Goal: Task Accomplishment & Management: Use online tool/utility

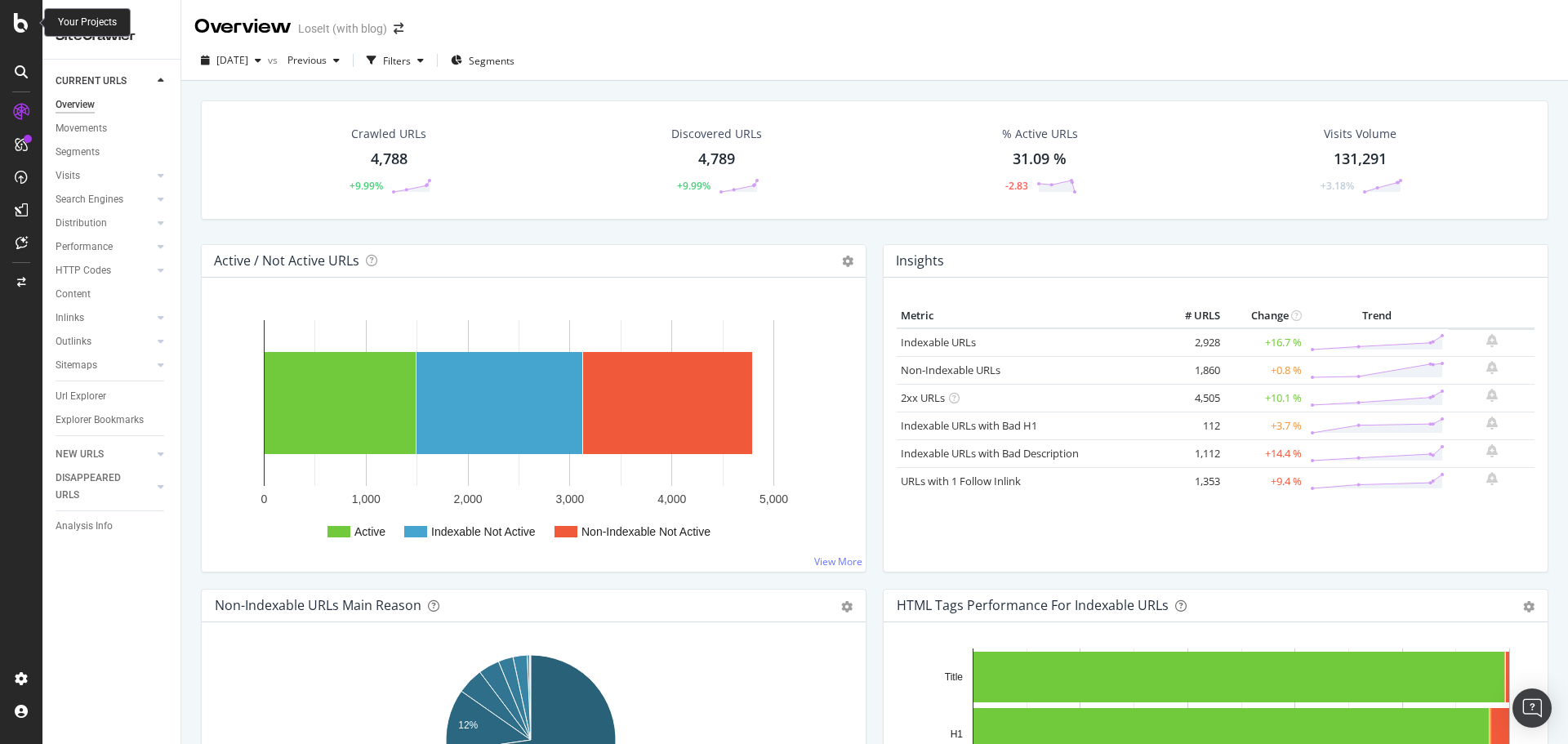
click at [15, 15] on icon at bounding box center [21, 23] width 15 height 19
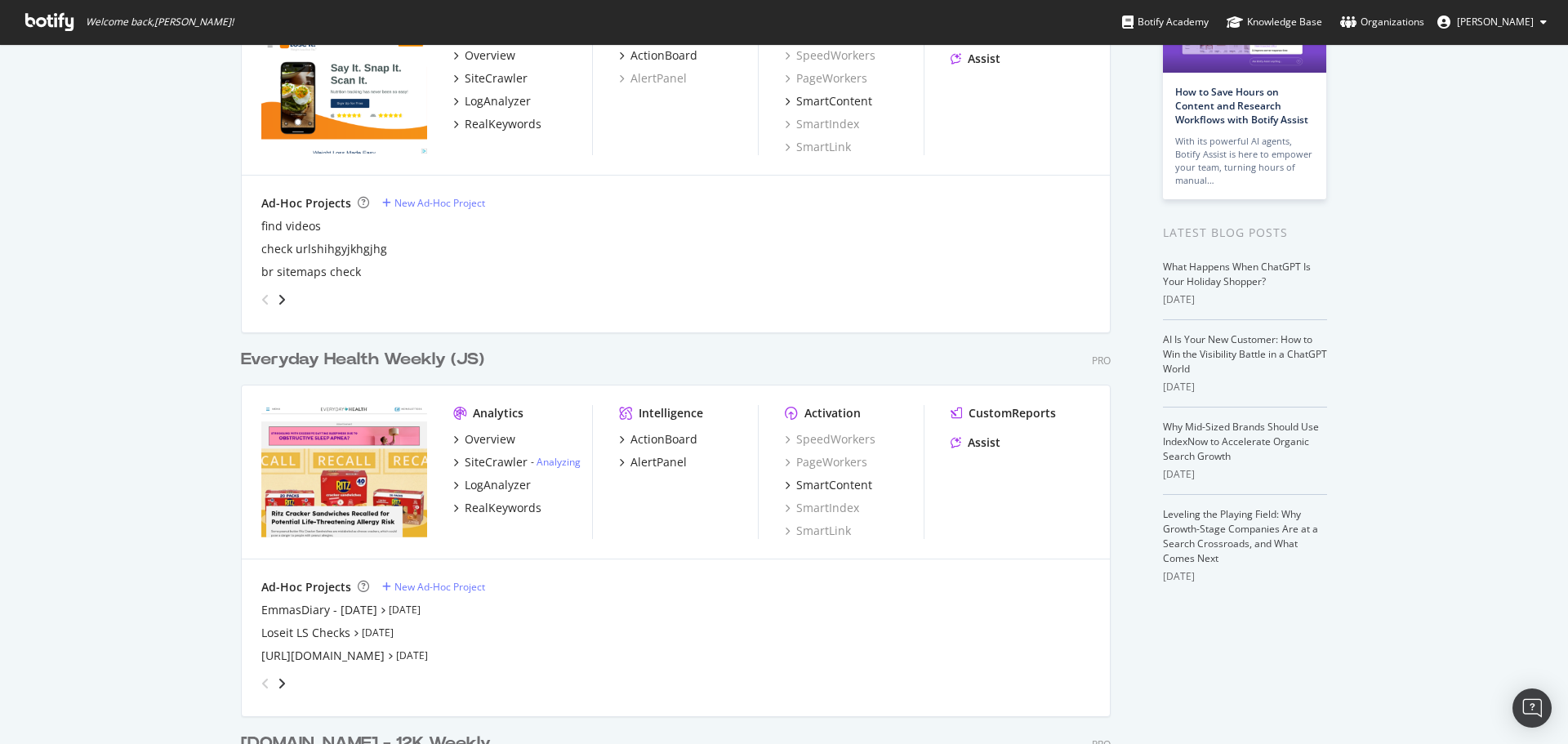
scroll to position [327, 0]
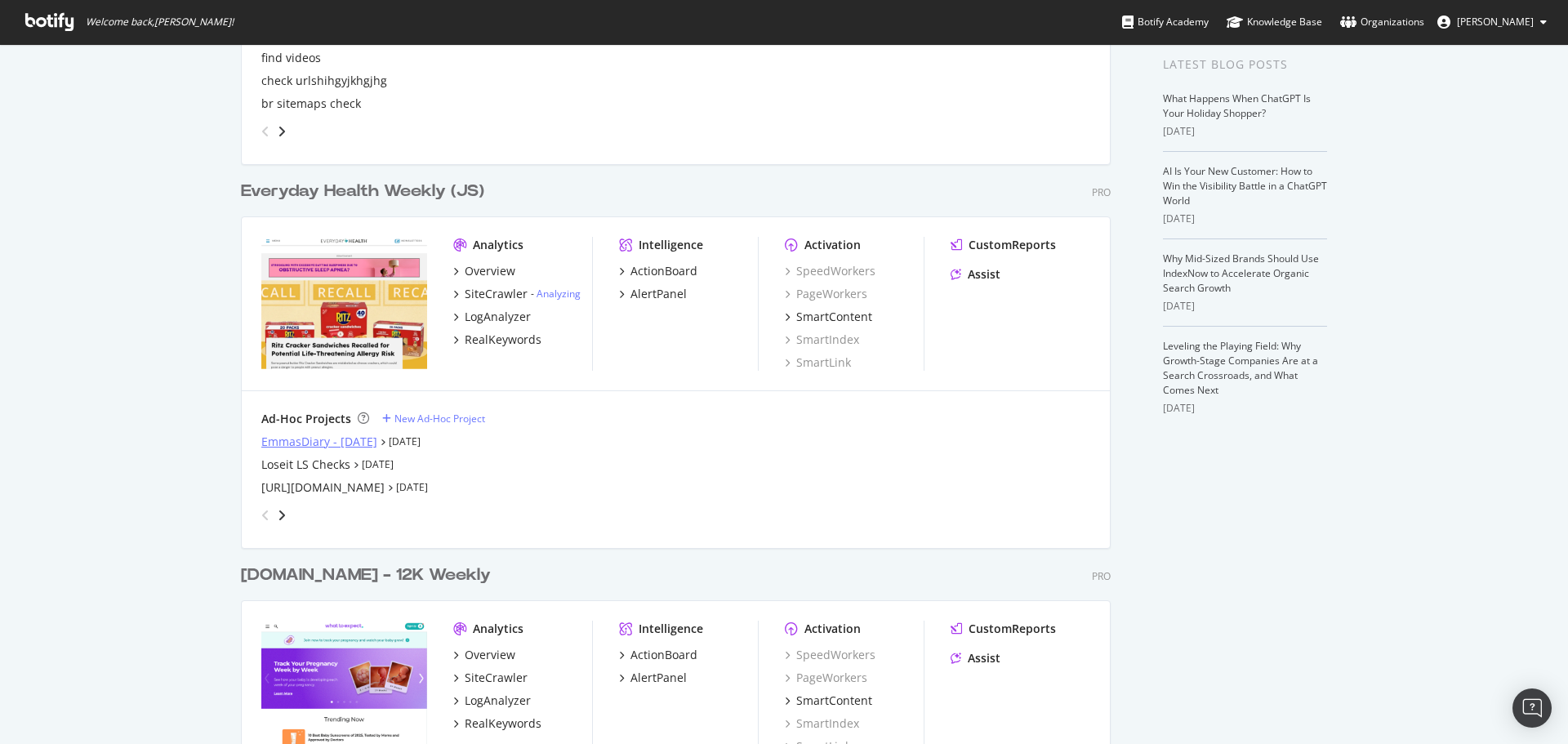
click at [309, 443] on div "EmmasDiary - [DATE]" at bounding box center [320, 442] width 116 height 17
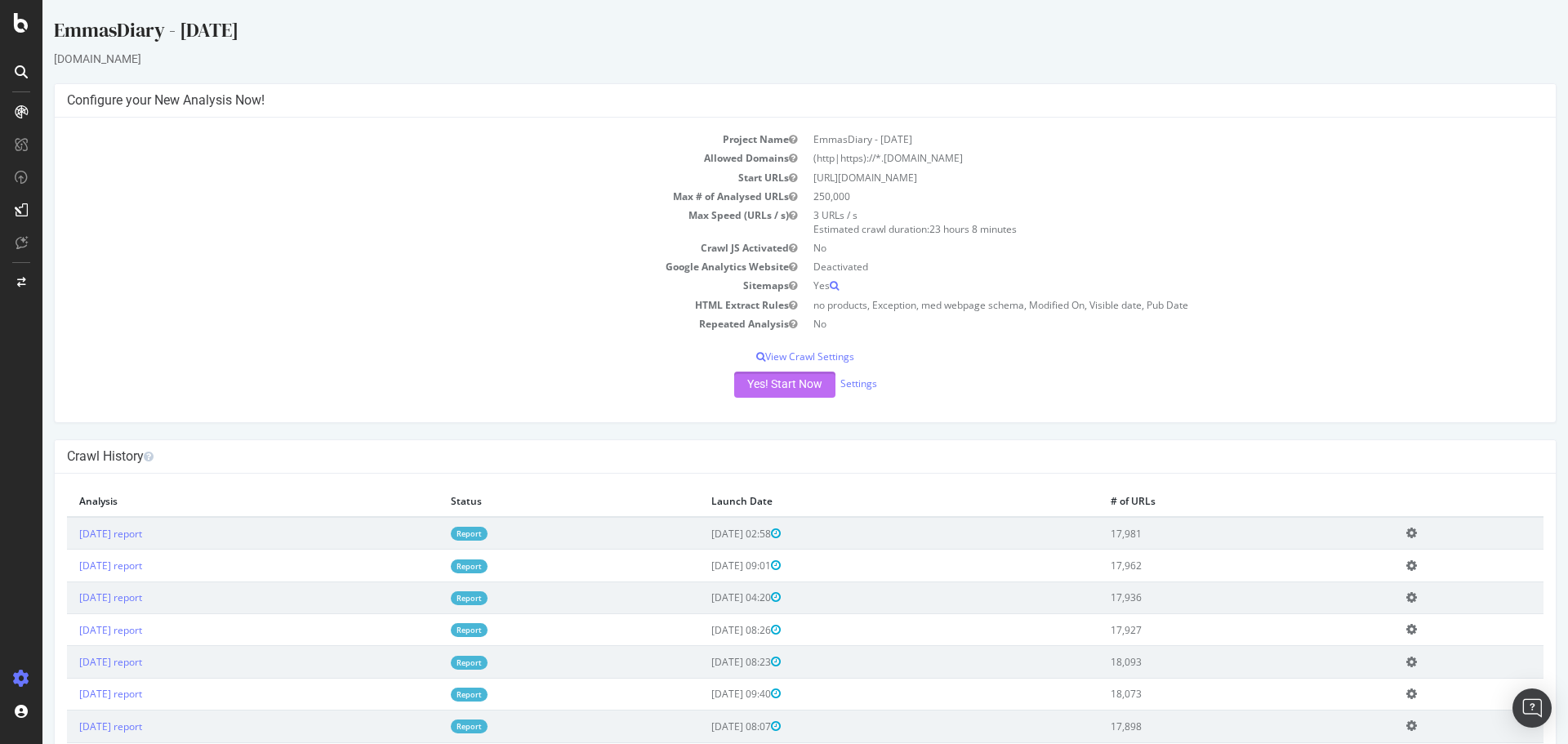
click at [783, 387] on button "Yes! Start Now" at bounding box center [784, 385] width 101 height 26
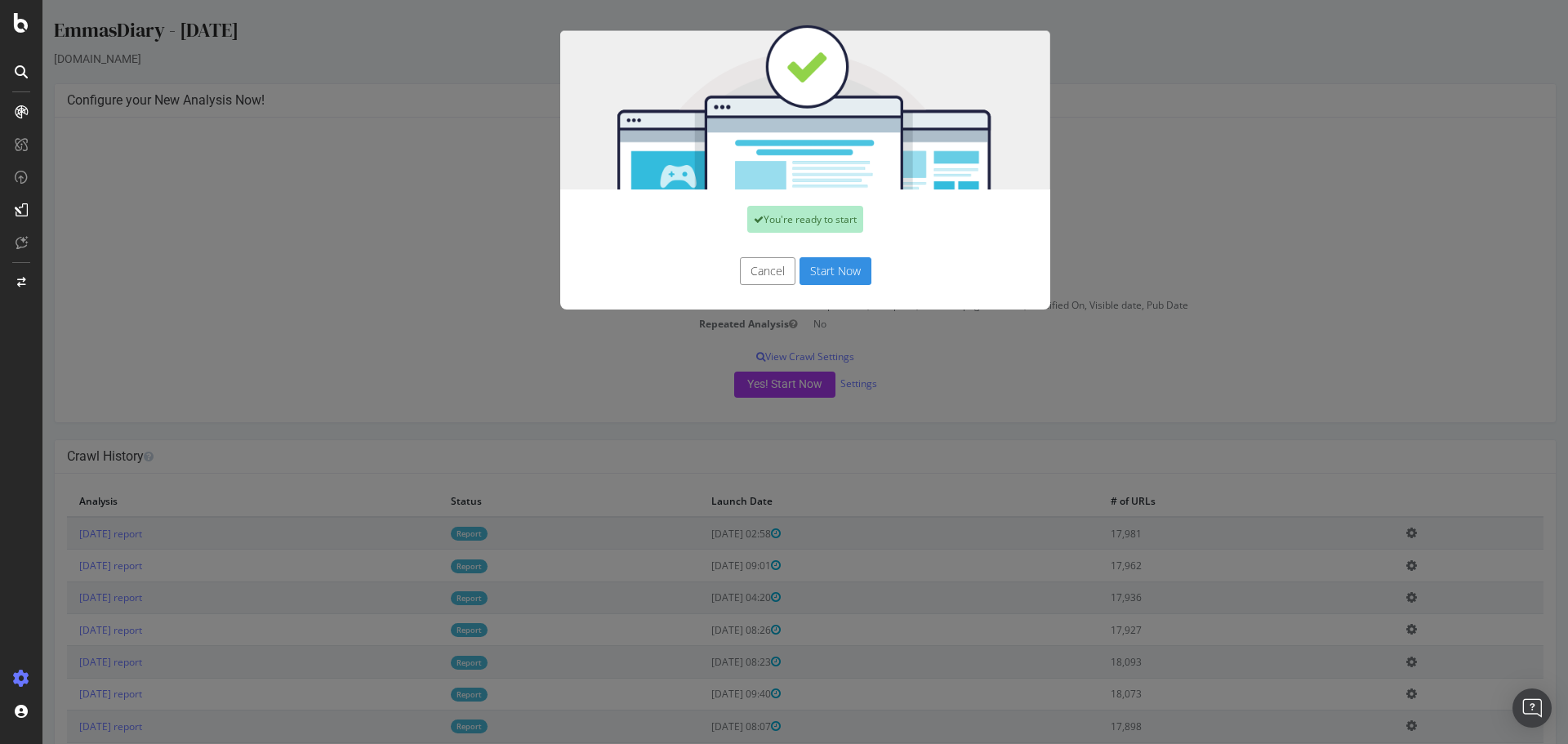
click at [830, 281] on button "Start Now" at bounding box center [836, 271] width 72 height 28
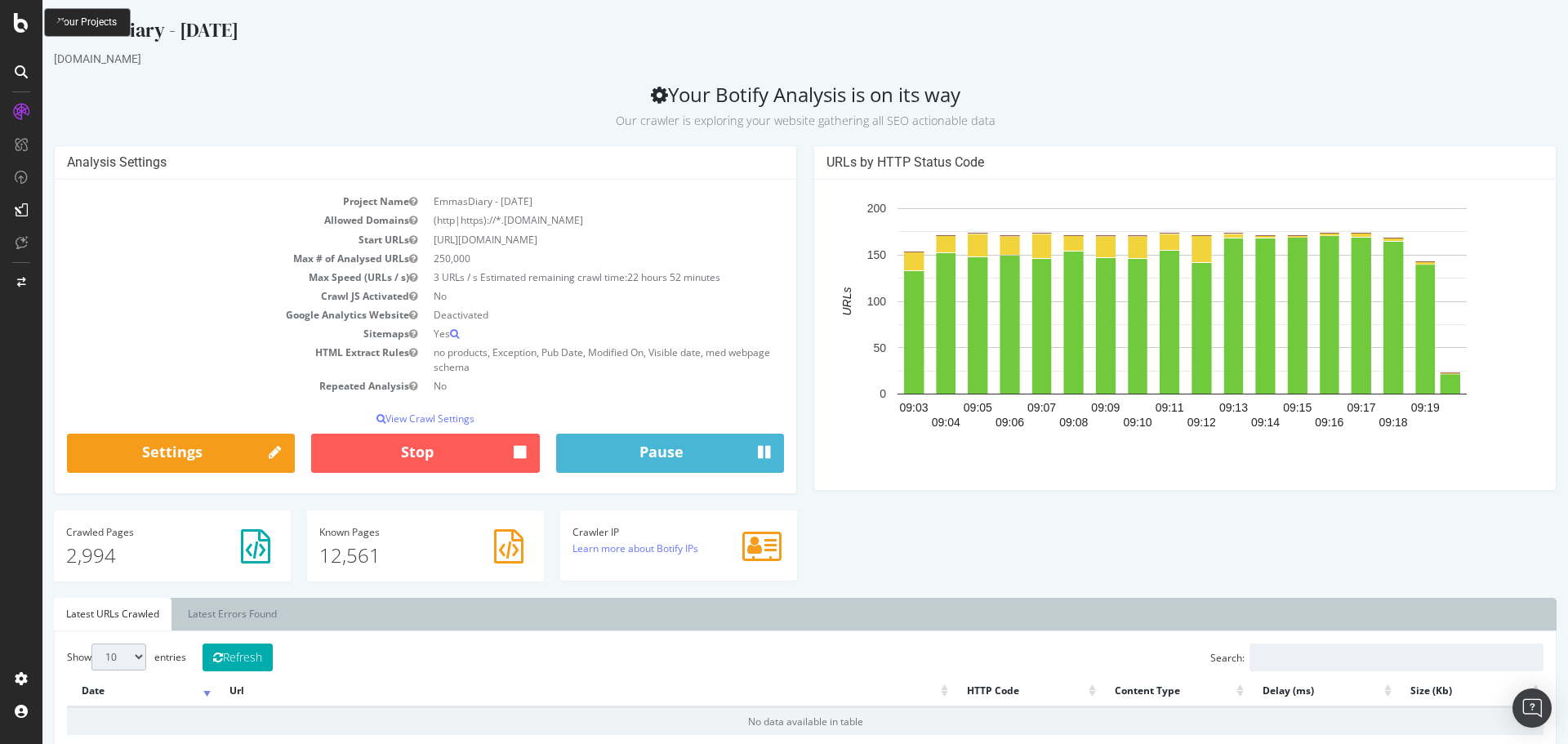
click at [19, 20] on icon at bounding box center [21, 23] width 15 height 19
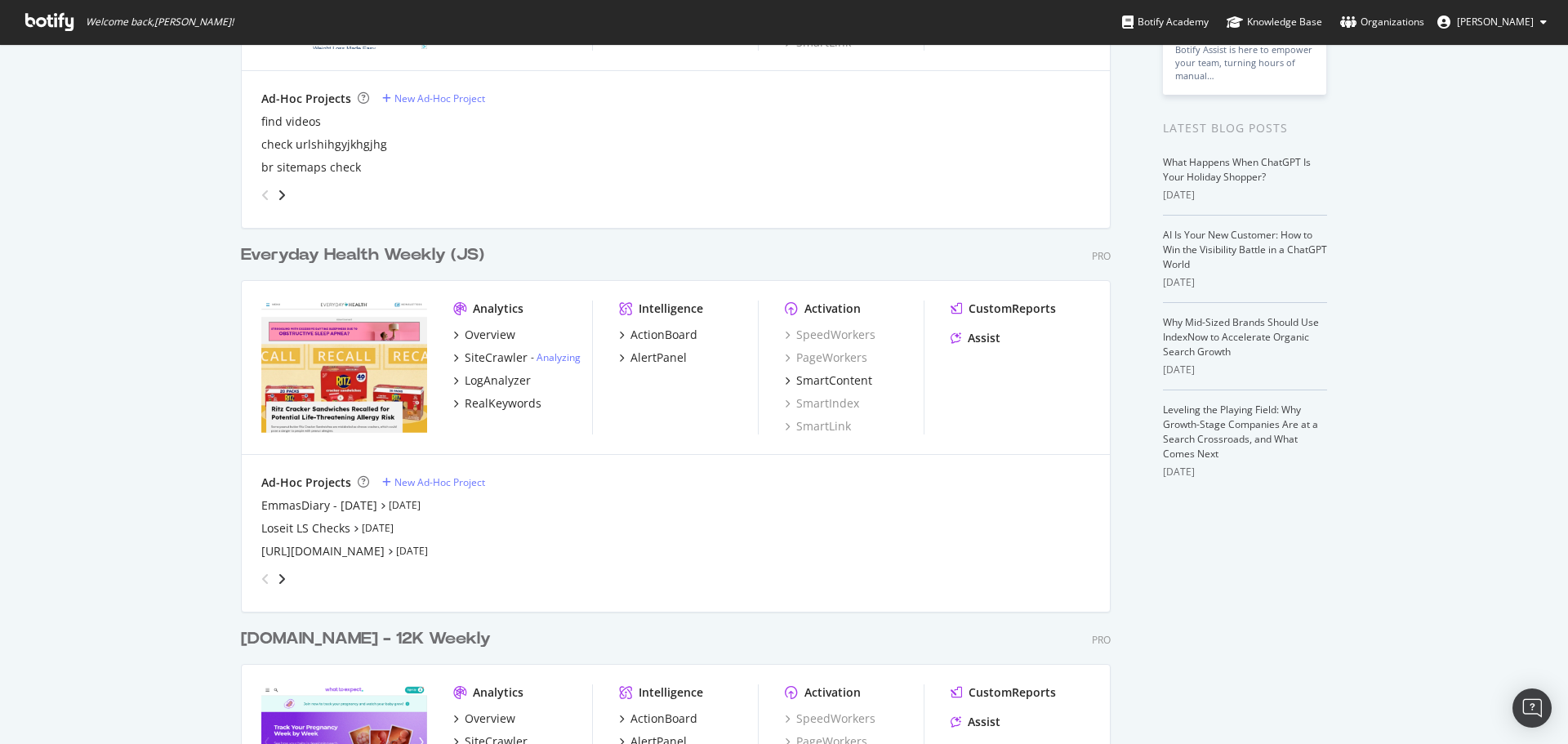
scroll to position [215, 0]
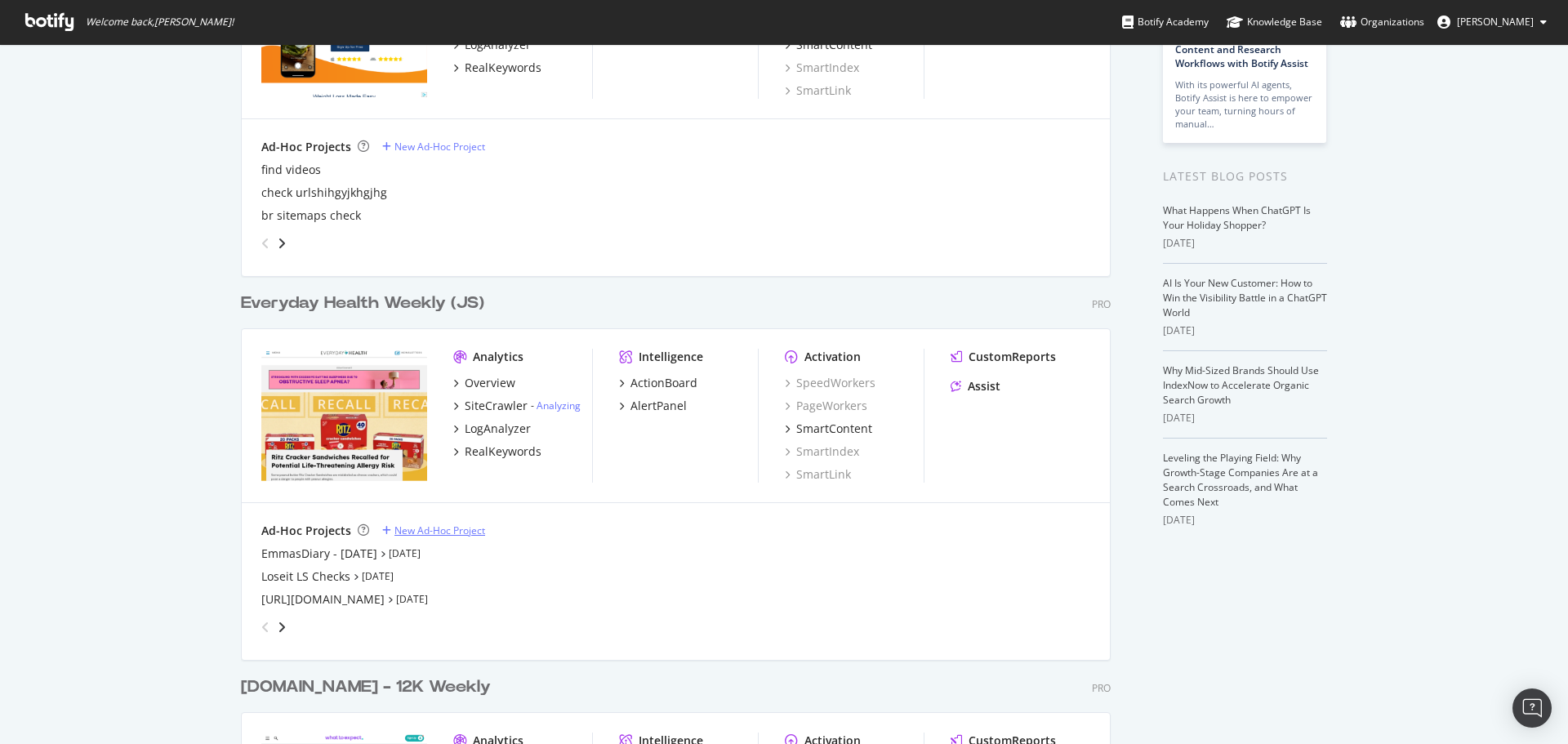
click at [427, 526] on div "New Ad-Hoc Project" at bounding box center [439, 531] width 91 height 14
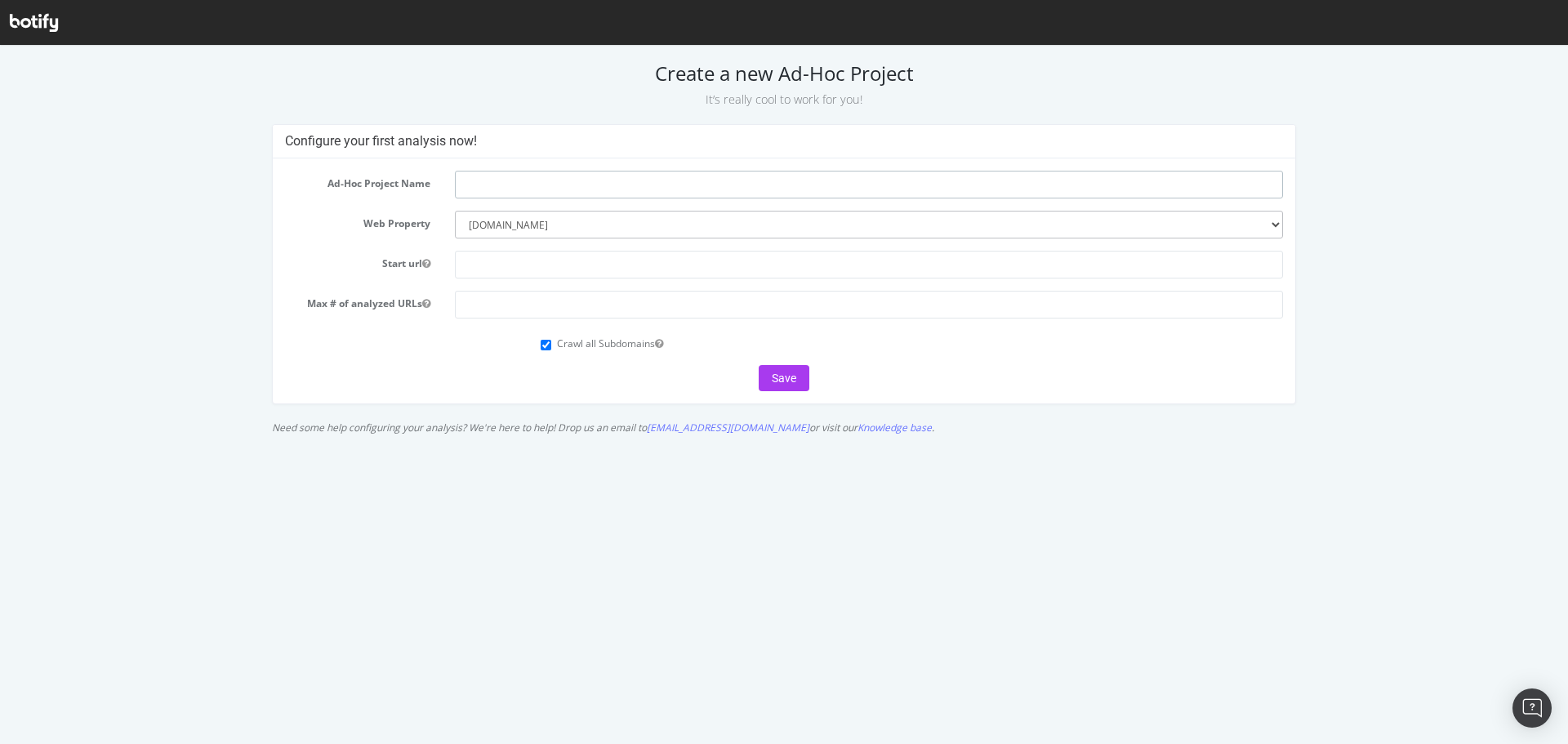
click at [514, 187] on input "text" at bounding box center [869, 185] width 828 height 28
type input "LS"
click at [512, 276] on input "text" at bounding box center [869, 265] width 828 height 28
type input "https://www.everydayhealth.com/"
click at [637, 312] on input "number" at bounding box center [869, 305] width 828 height 28
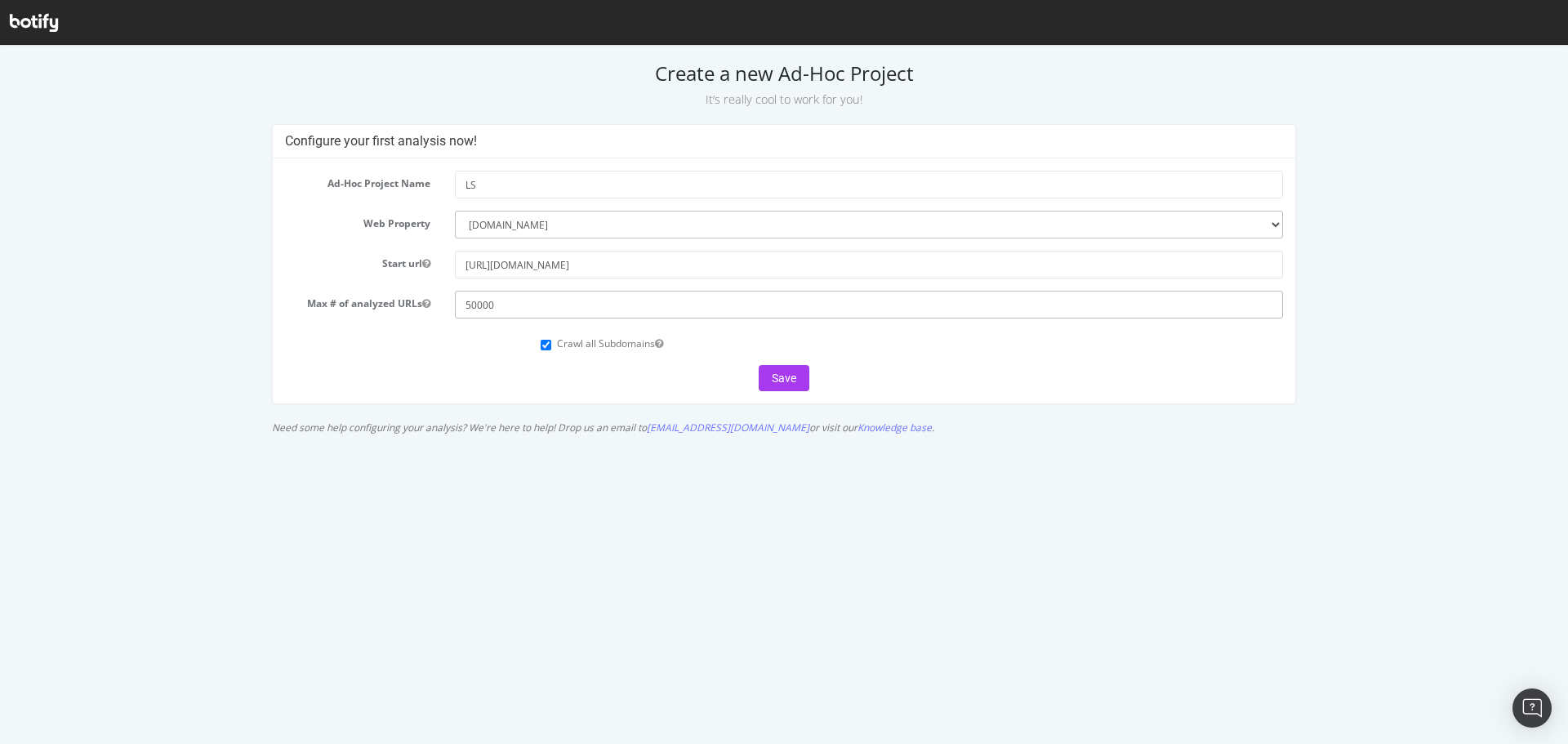
type input "50000"
click at [546, 343] on input "Crawl all Subdomains" at bounding box center [546, 345] width 11 height 11
checkbox input "false"
click at [785, 377] on button "Save" at bounding box center [784, 379] width 51 height 26
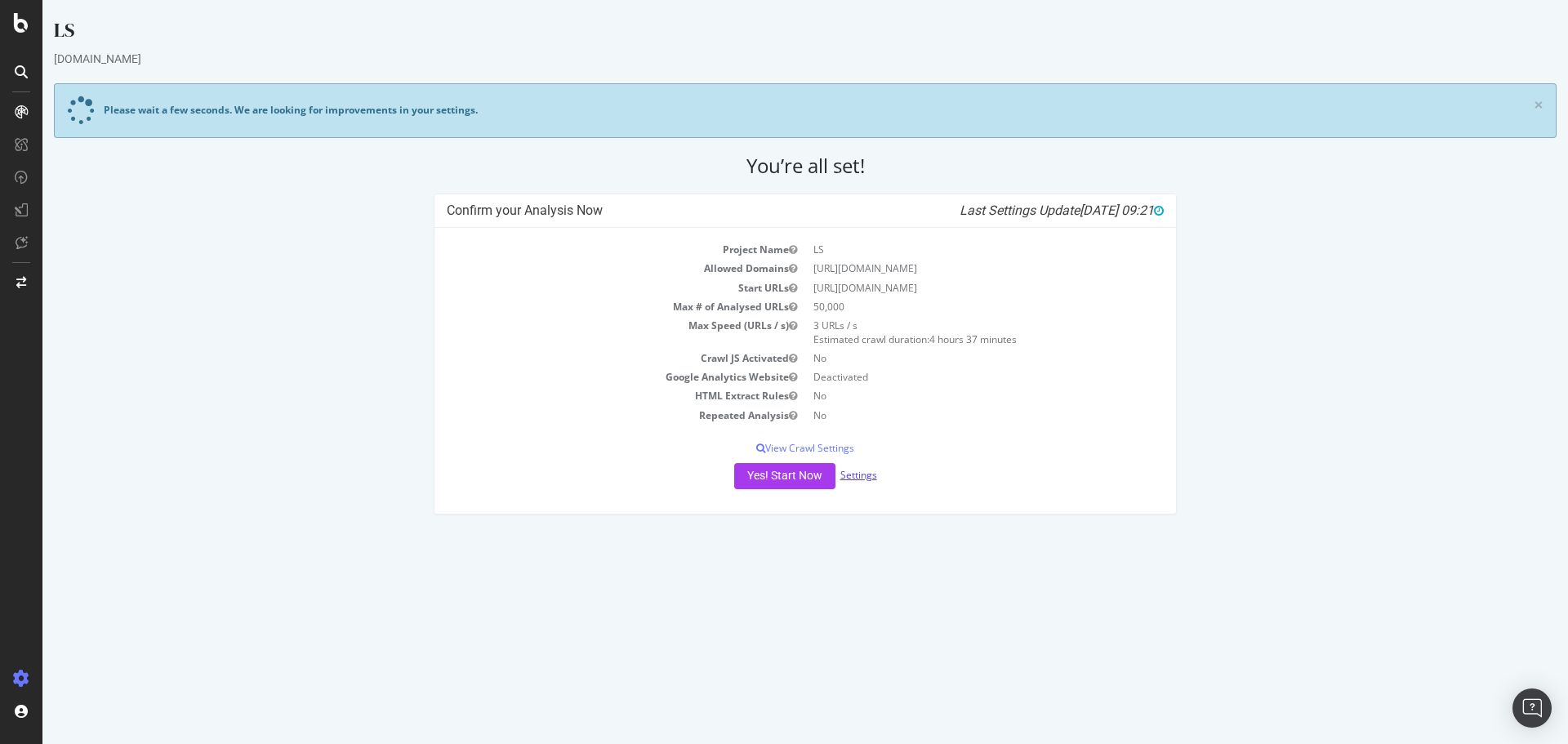
click at [867, 475] on link "Settings" at bounding box center [859, 475] width 37 height 14
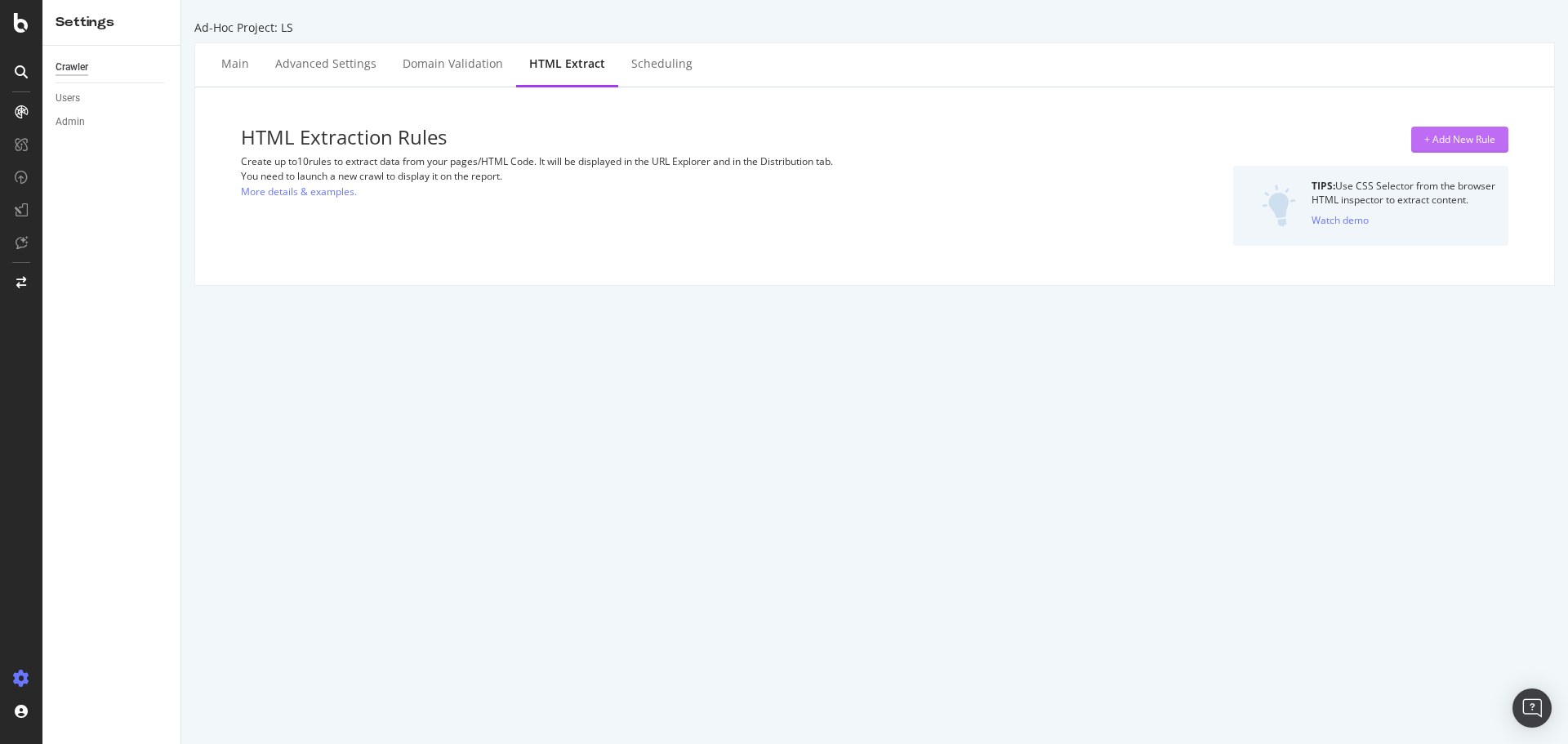
click at [1438, 129] on div "+ Add New Rule" at bounding box center [1460, 140] width 71 height 25
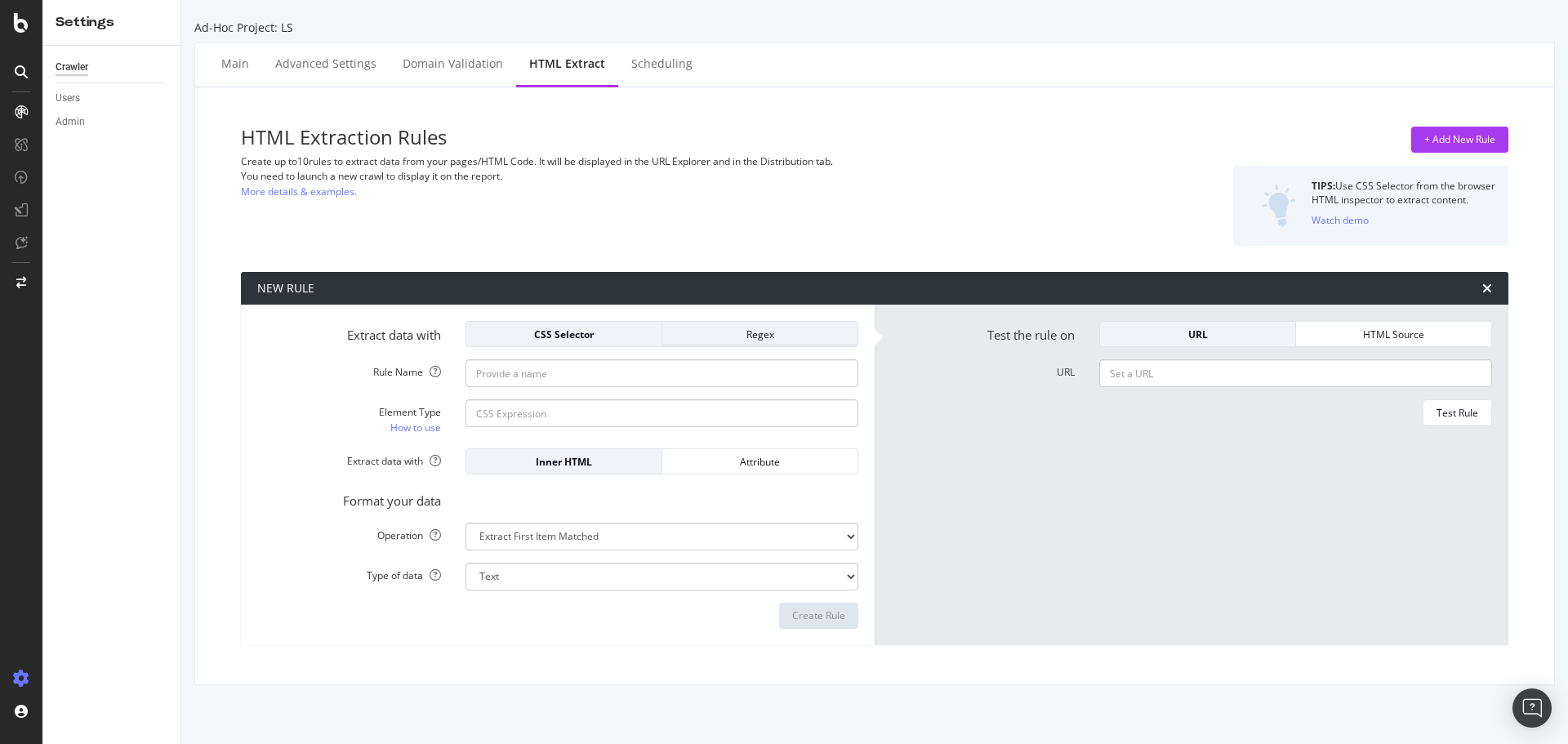
click at [736, 346] on button "Regex" at bounding box center [760, 335] width 196 height 26
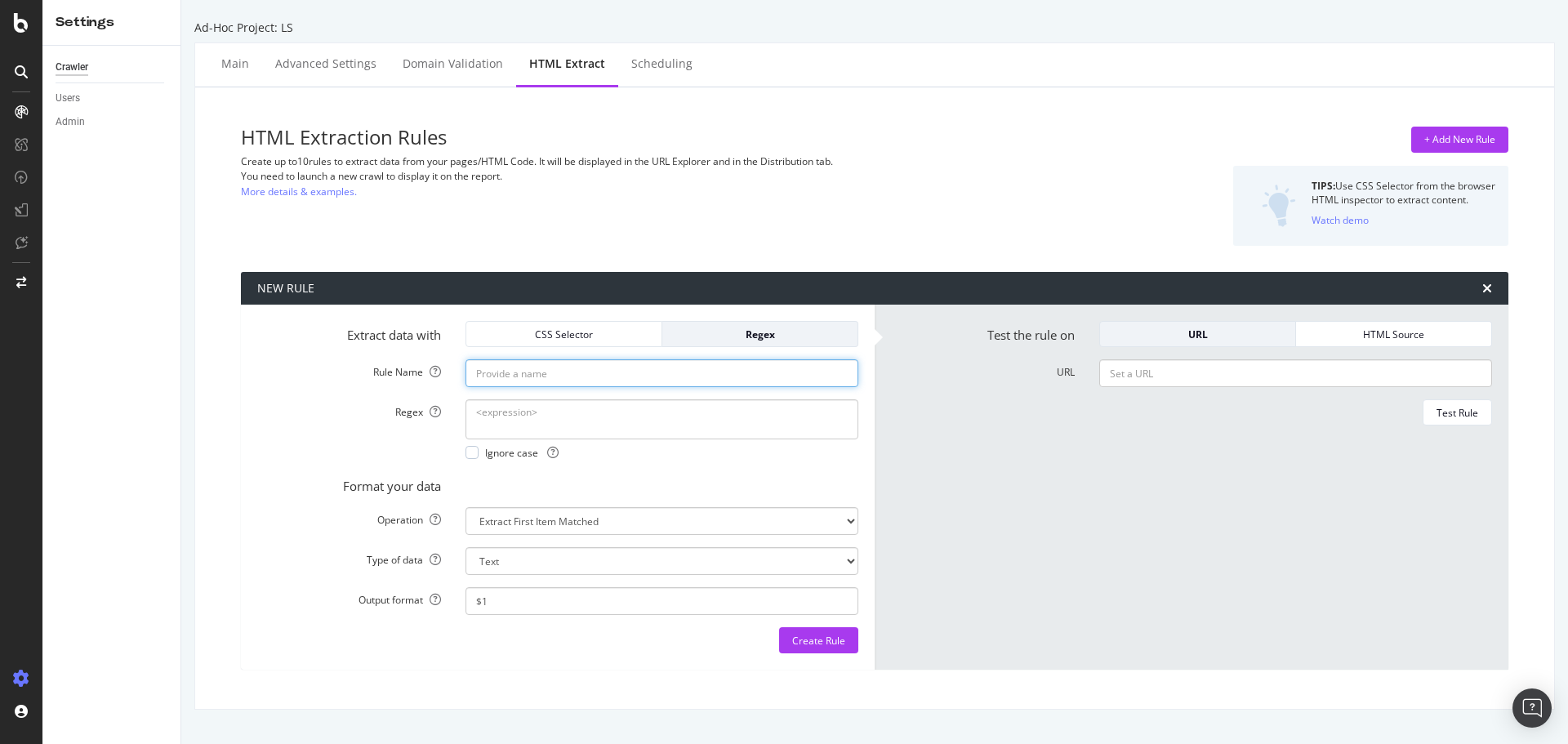
click at [563, 376] on input "Rule Name" at bounding box center [662, 373] width 393 height 28
type input "LS"
click at [493, 424] on textarea "Regex" at bounding box center [662, 419] width 393 height 40
type textarea "livestrong"
click at [473, 454] on div at bounding box center [472, 453] width 13 height 13
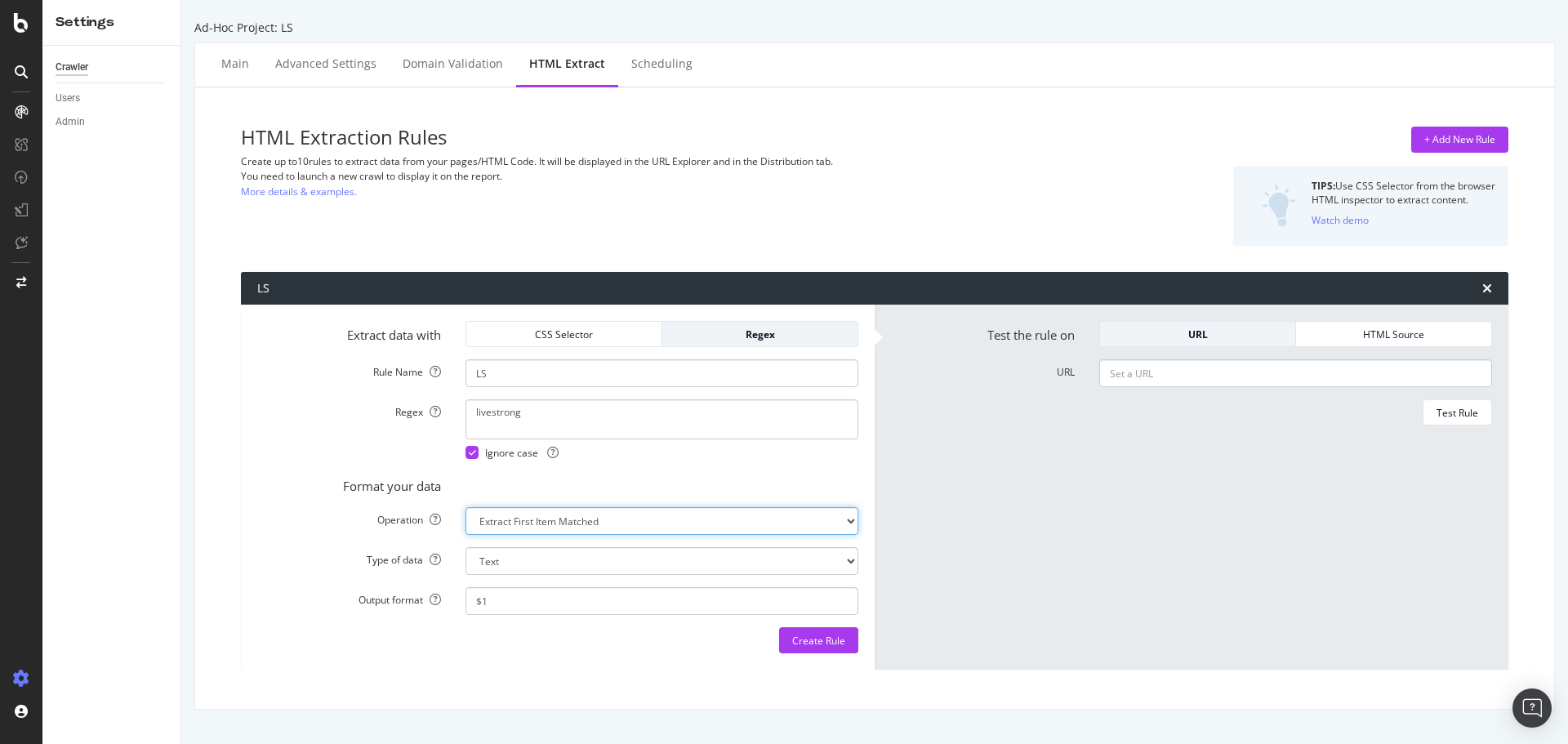
click at [698, 527] on select "Extract First Item Matched Extract First 3 Items Matched Count Number of Occure…" at bounding box center [662, 521] width 393 height 28
select select "exist"
click at [466, 507] on select "Extract First Item Matched Extract First 3 Items Matched Count Number of Occure…" at bounding box center [662, 521] width 393 height 28
select select "b"
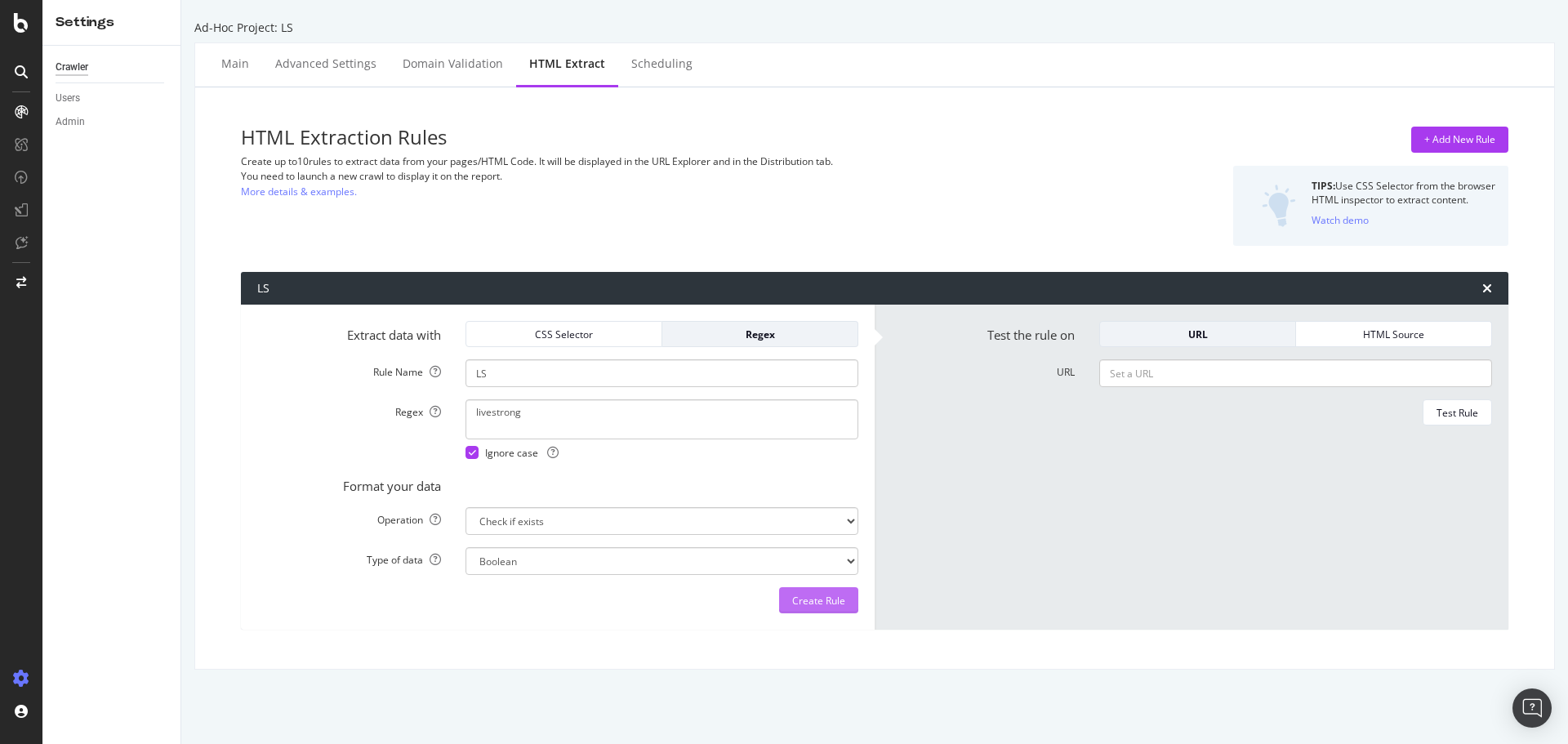
click at [813, 603] on div "Create Rule" at bounding box center [819, 600] width 53 height 14
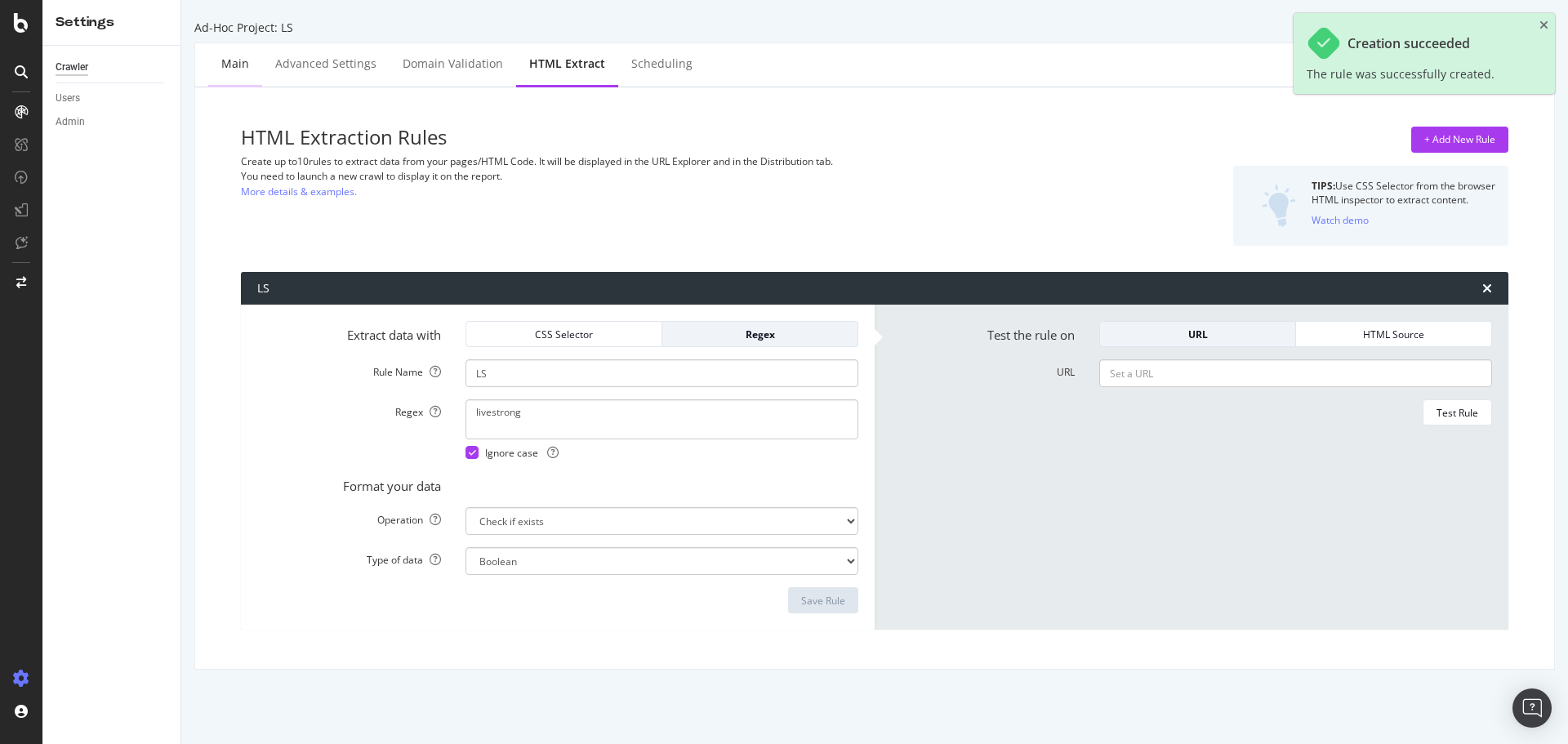
click at [244, 58] on div "Main" at bounding box center [235, 63] width 28 height 17
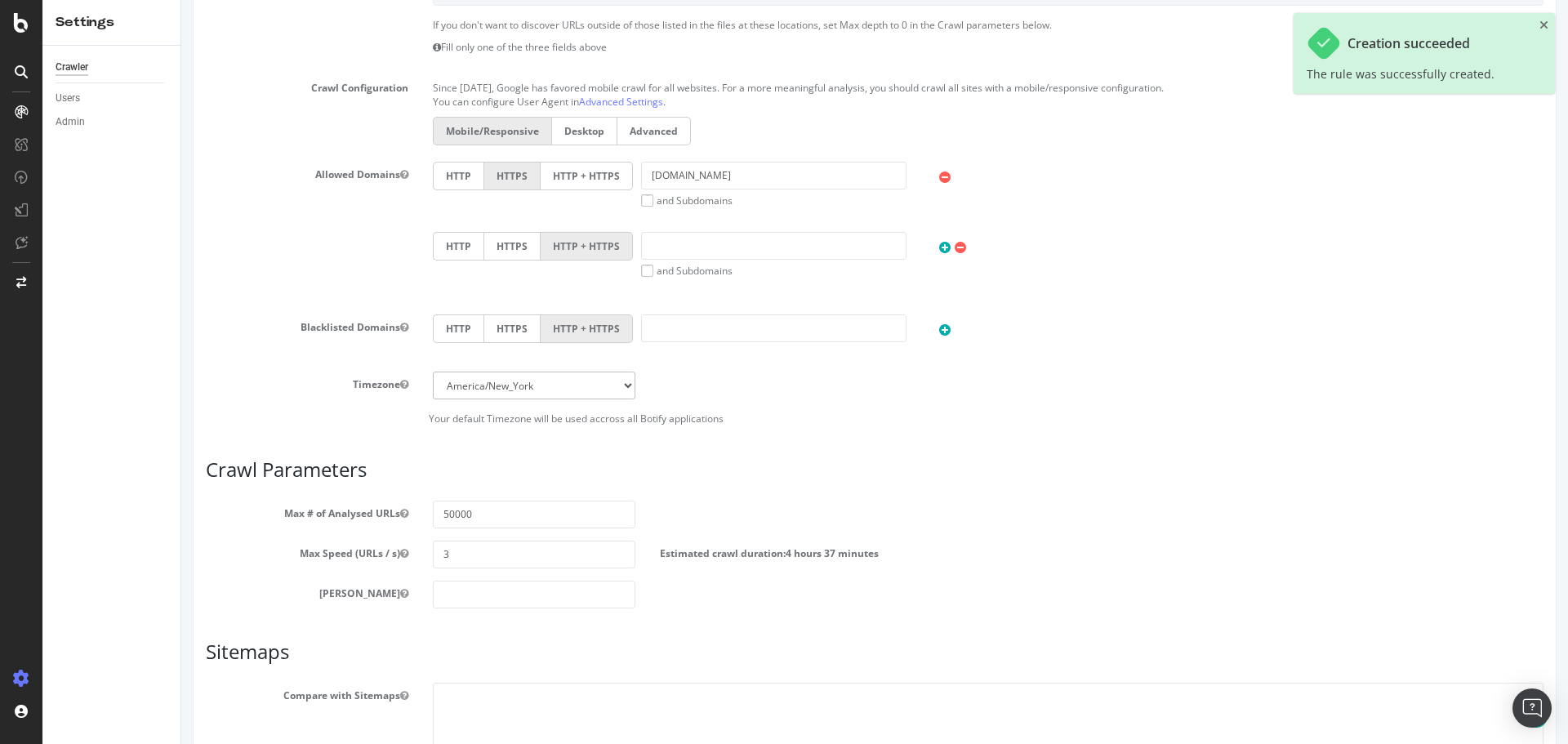
scroll to position [707, 0]
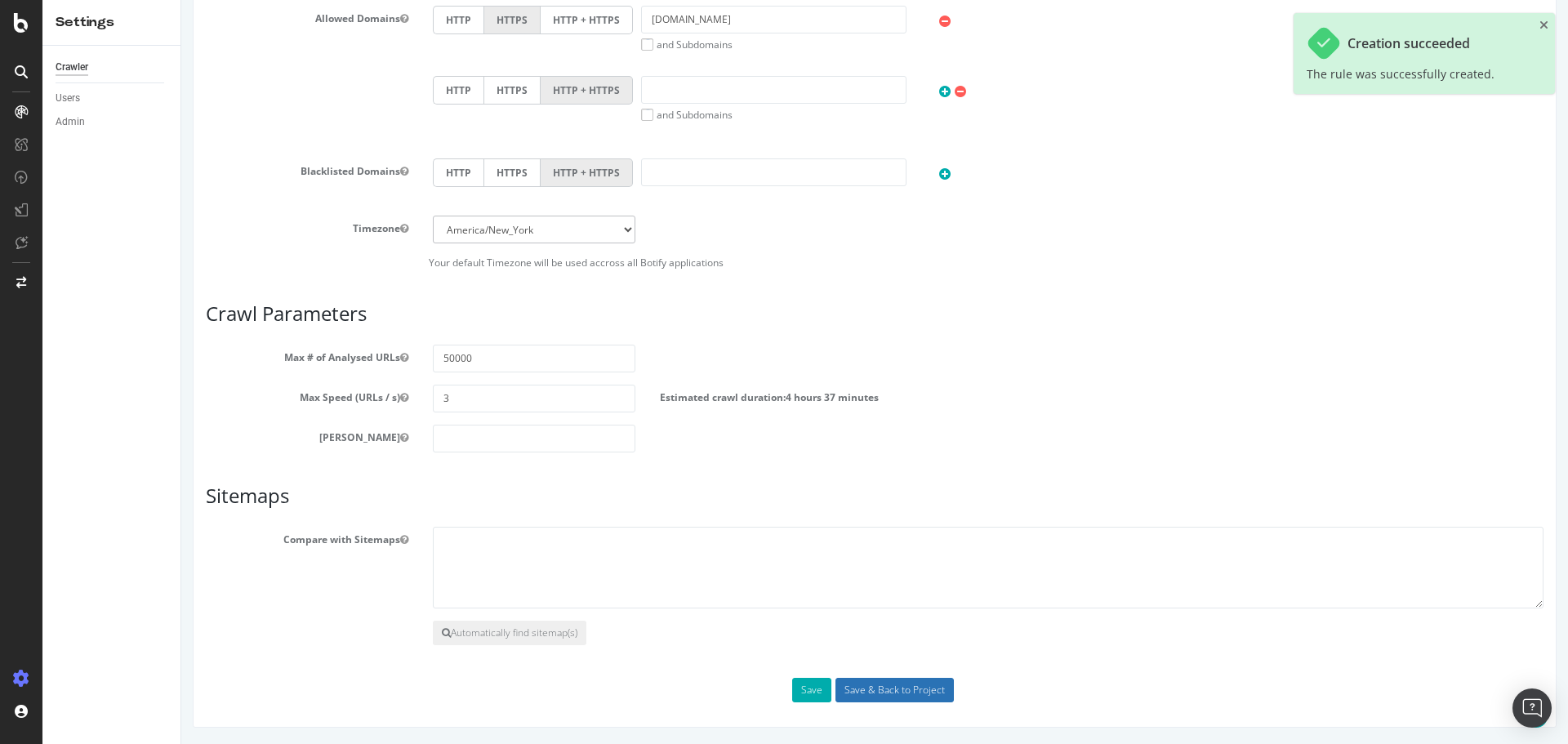
click at [894, 683] on input "Save & Back to Project" at bounding box center [894, 690] width 119 height 25
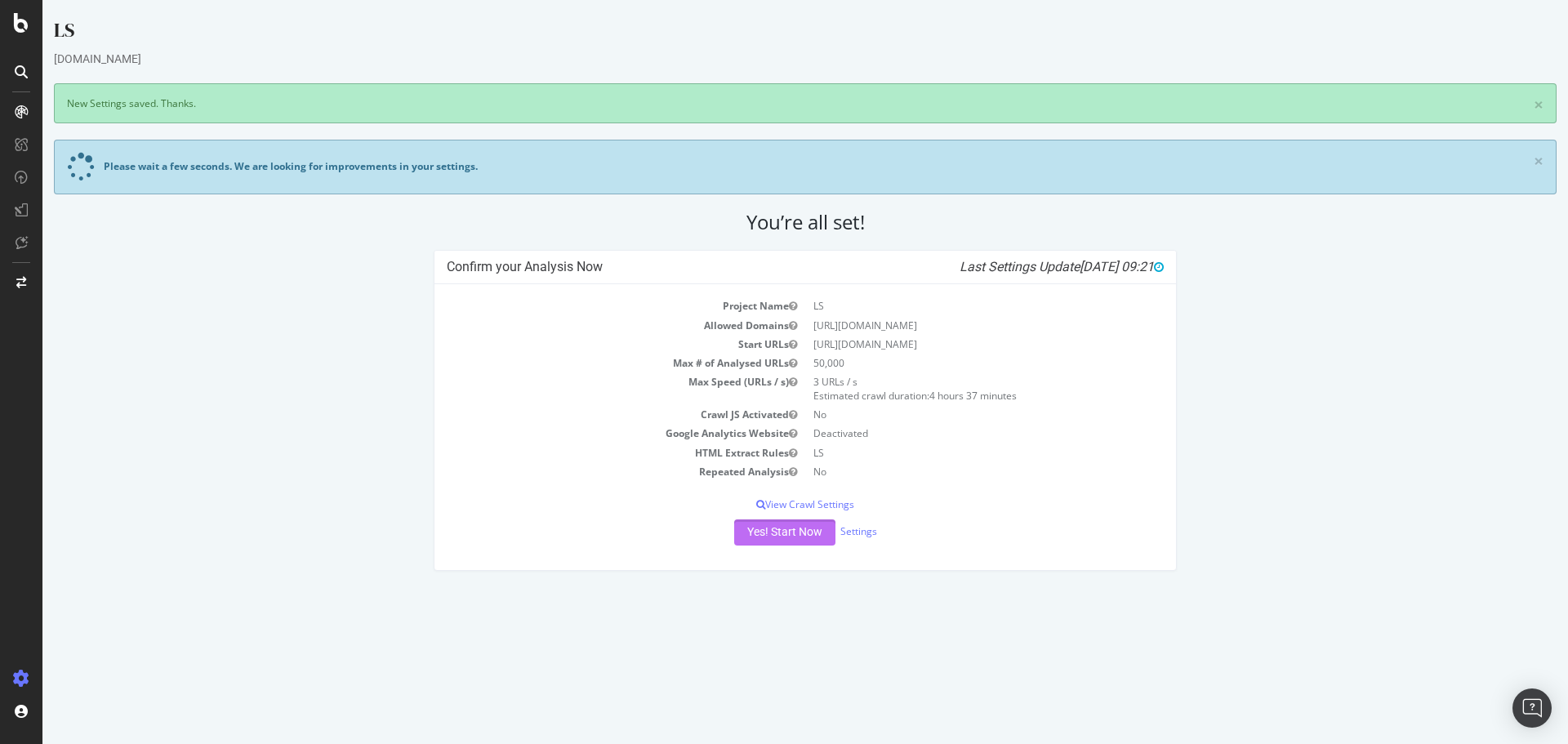
click at [781, 536] on button "Yes! Start Now" at bounding box center [784, 533] width 101 height 26
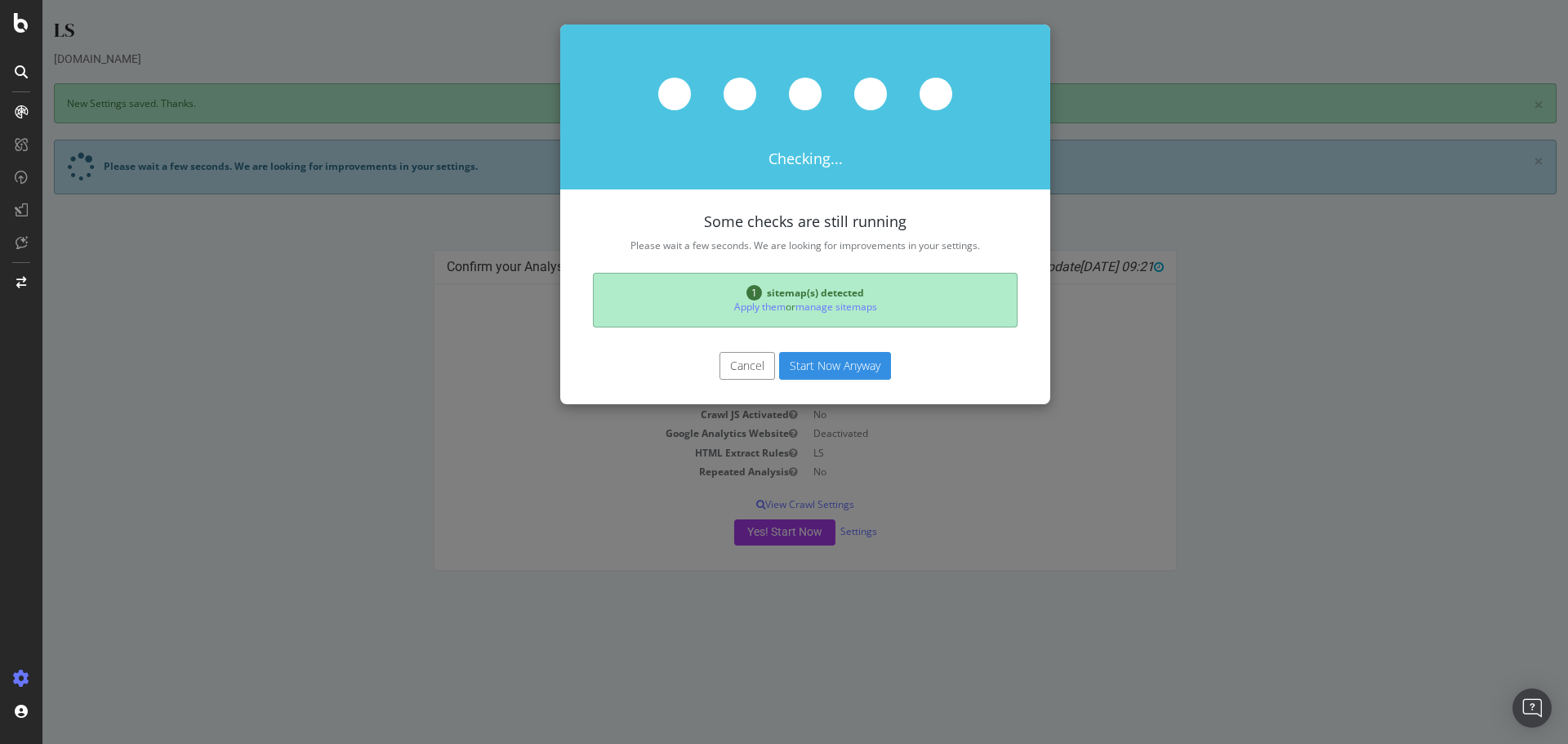
click at [851, 362] on button "Start Now Anyway" at bounding box center [835, 366] width 112 height 28
